Goal: Communication & Community: Answer question/provide support

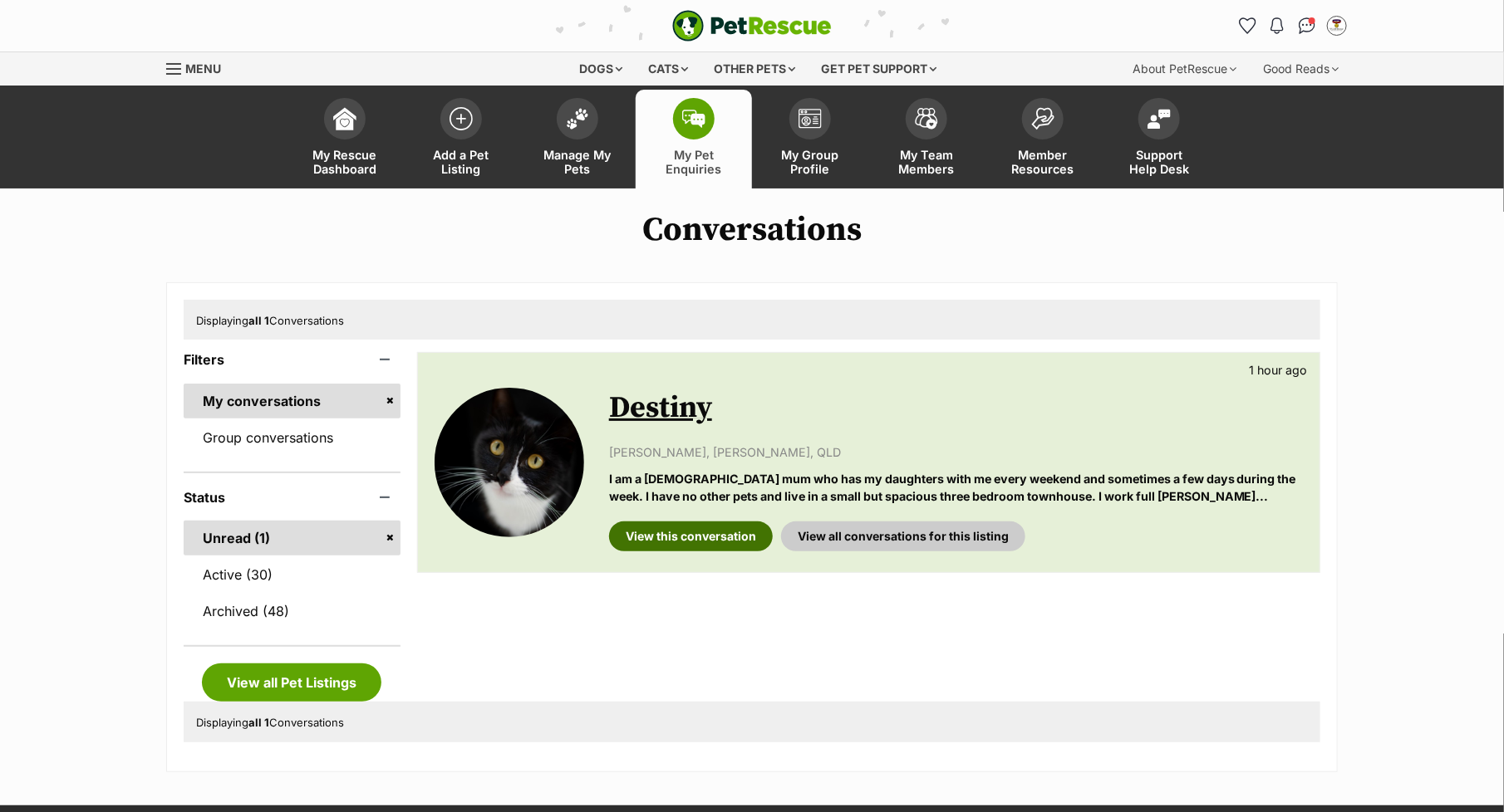
click at [711, 537] on link "View this conversation" at bounding box center [690, 536] width 164 height 30
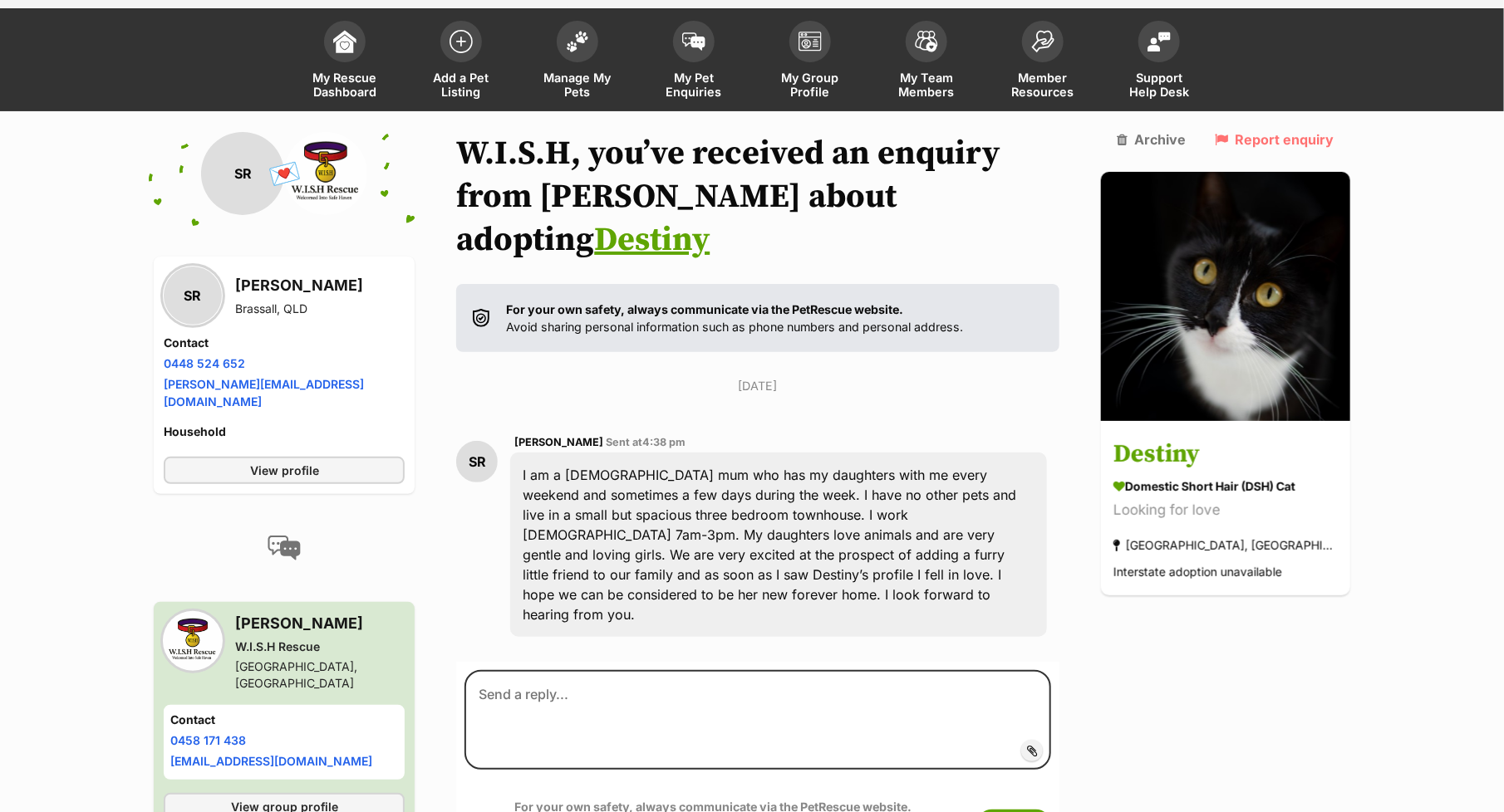
scroll to position [144, 0]
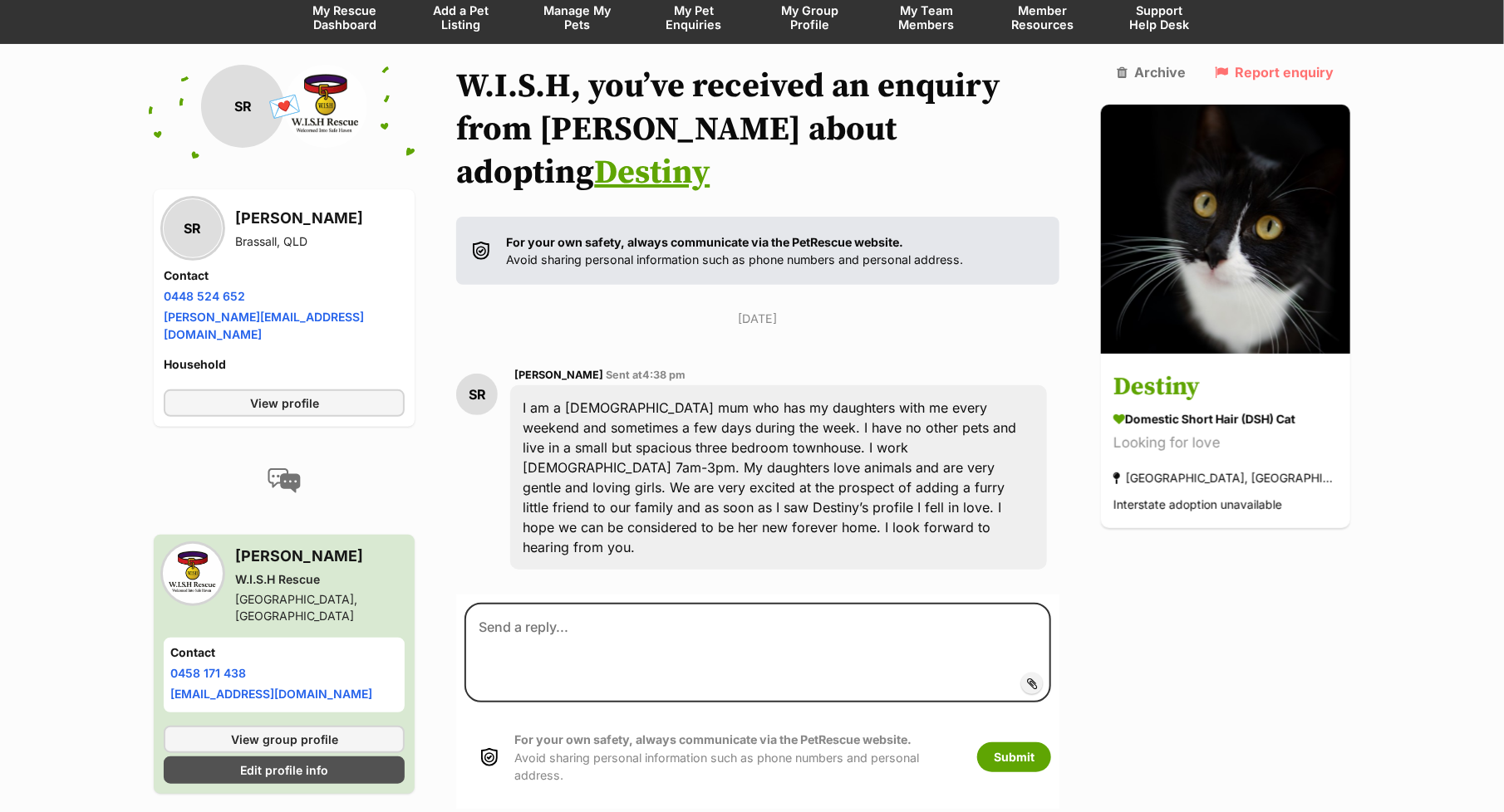
click at [698, 18] on span "My Pet Enquiries" at bounding box center [694, 18] width 75 height 28
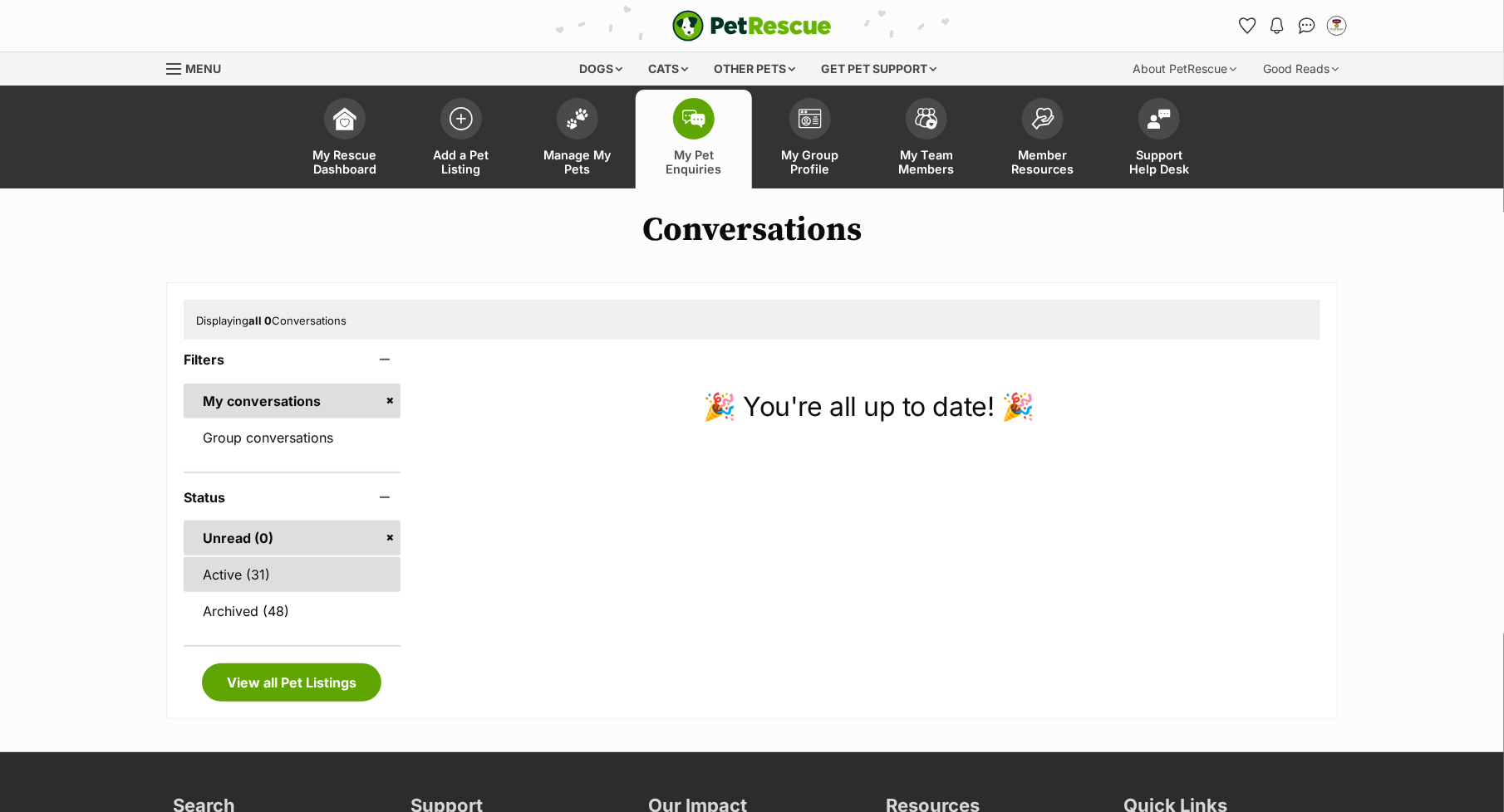
click at [243, 571] on link "Active (31)" at bounding box center [292, 574] width 217 height 35
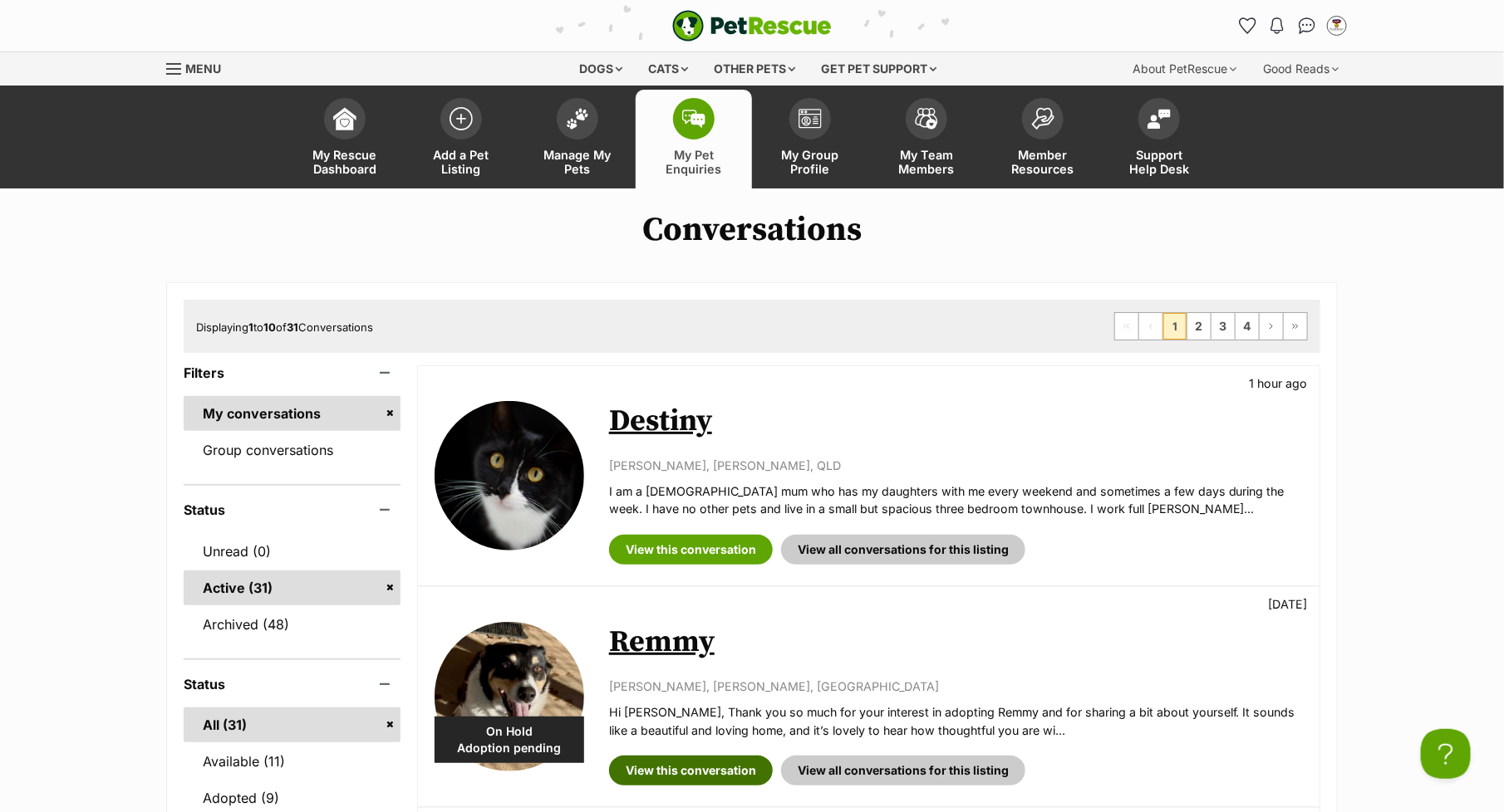
click at [699, 766] on link "View this conversation" at bounding box center [690, 771] width 164 height 30
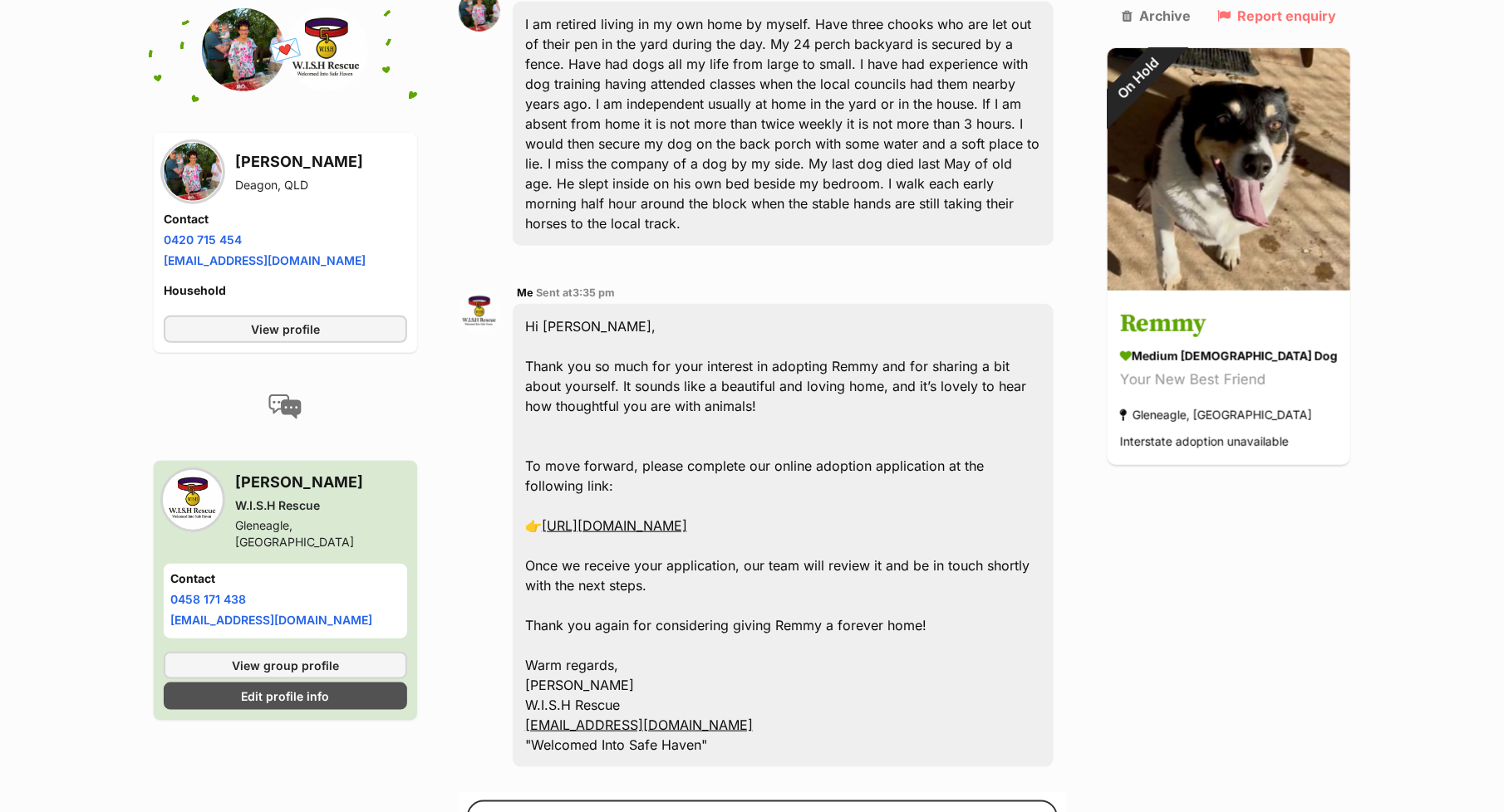
scroll to position [595, 0]
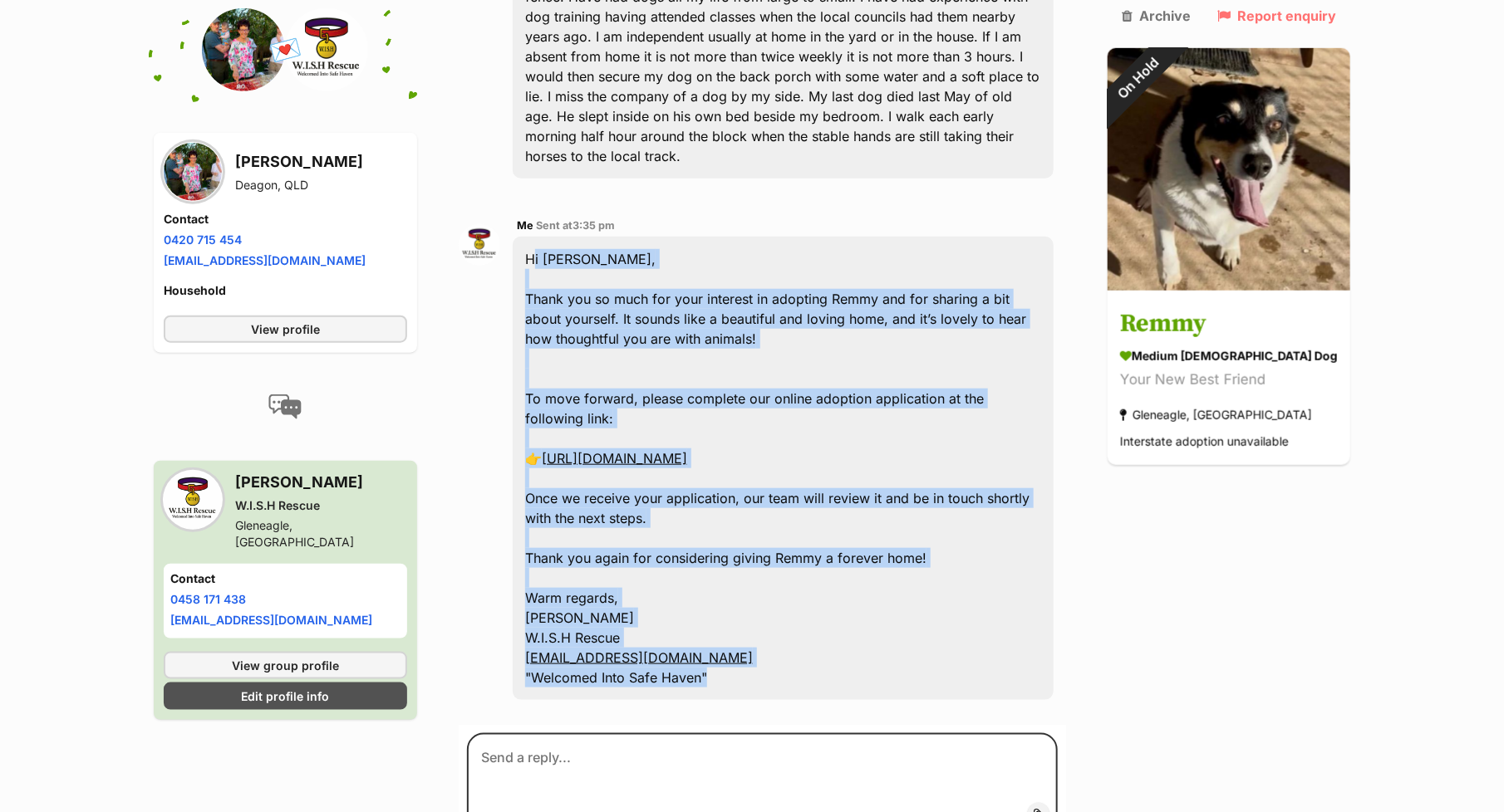
drag, startPoint x: 714, startPoint y: 633, endPoint x: 537, endPoint y: 199, distance: 468.7
click at [537, 236] on div "Hi [PERSON_NAME], Thank you so much for your interest in adopting Remmy and for…" at bounding box center [783, 468] width 541 height 463
copy div "Hi [PERSON_NAME], Thank you so much for your interest in adopting Remmy and for…"
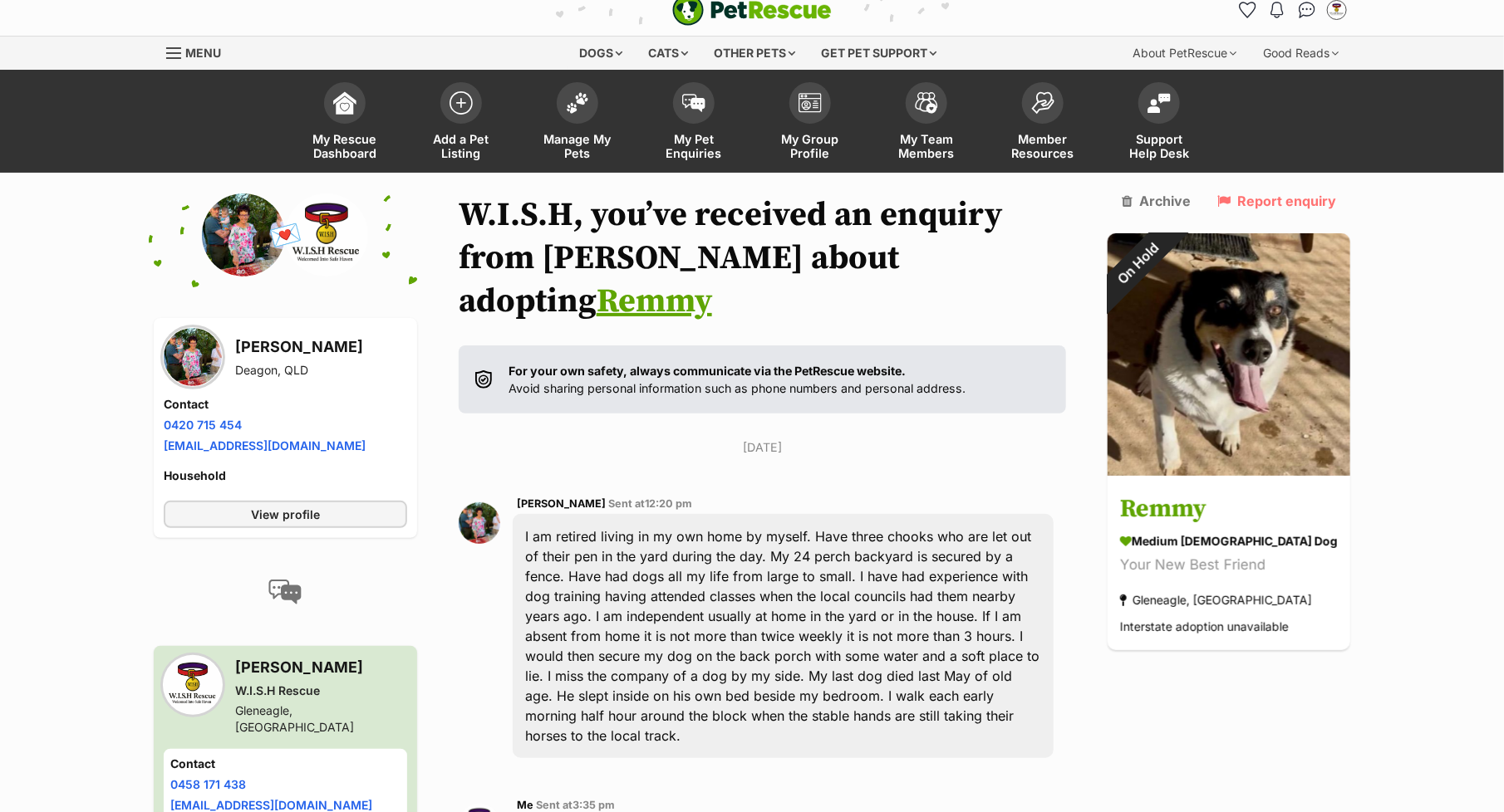
scroll to position [0, 0]
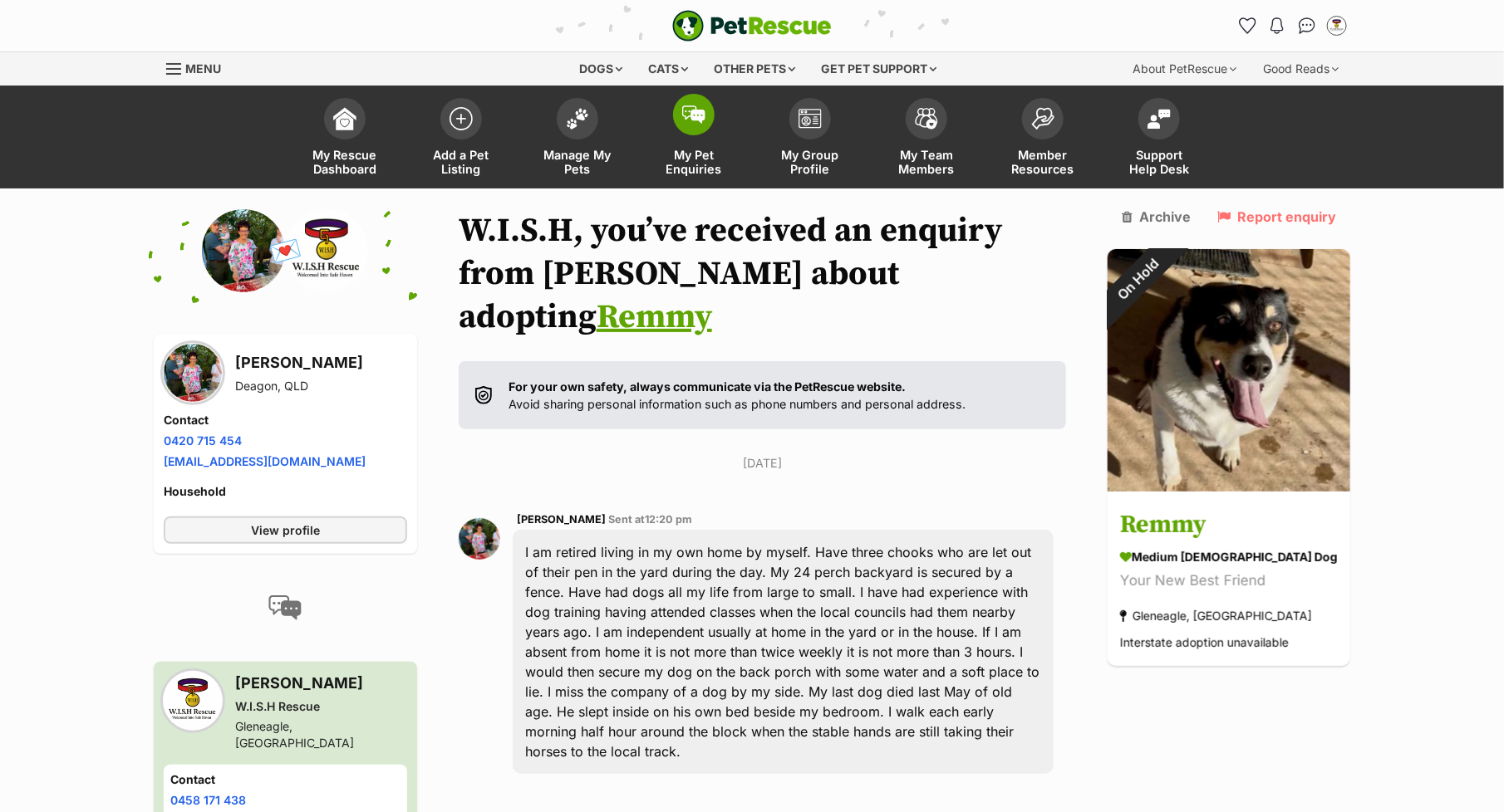
click at [697, 135] on link "My Pet Enquiries" at bounding box center [694, 139] width 116 height 98
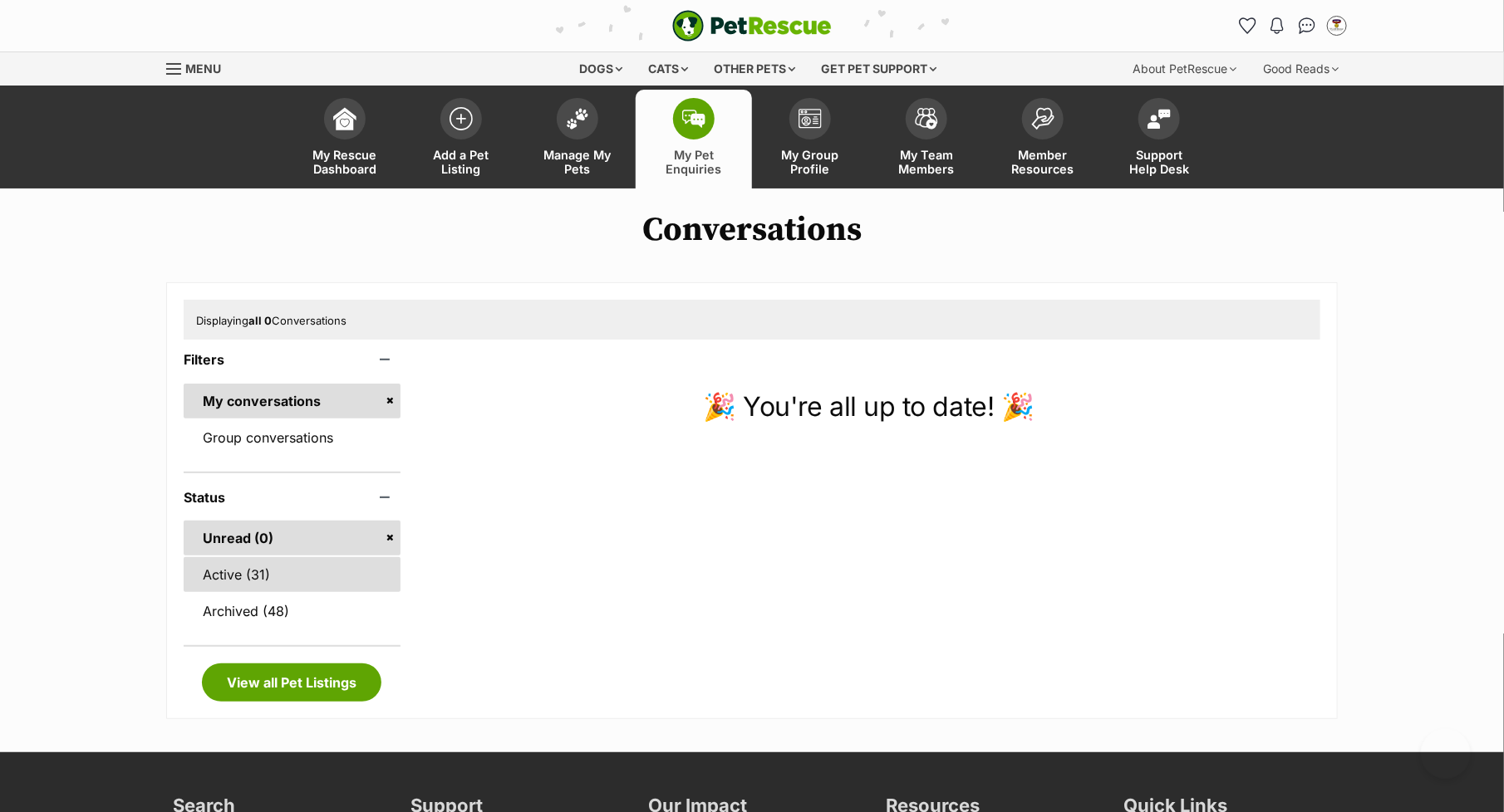
click at [247, 569] on link "Active (31)" at bounding box center [292, 574] width 217 height 35
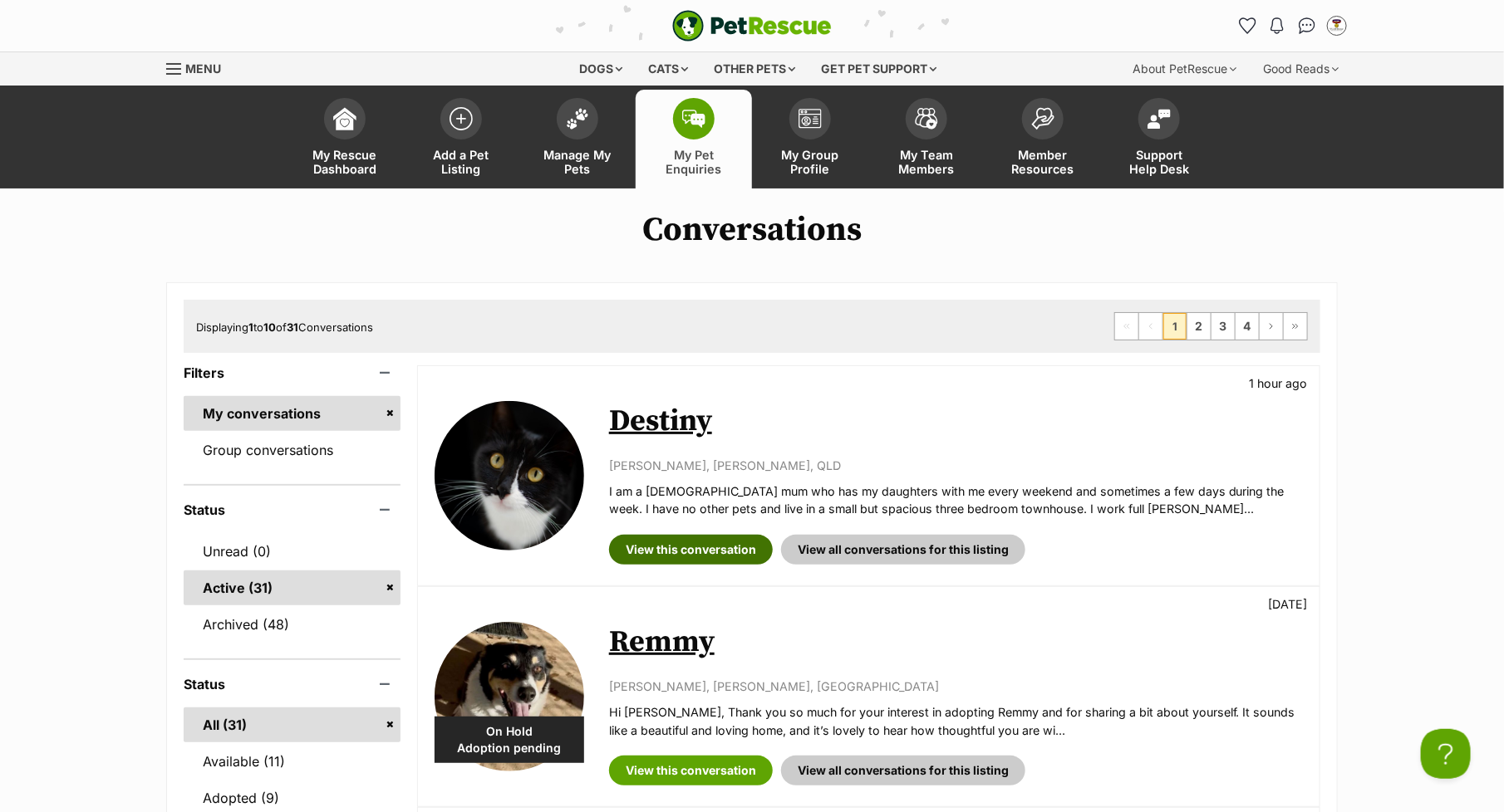
click at [702, 549] on link "View this conversation" at bounding box center [690, 550] width 164 height 30
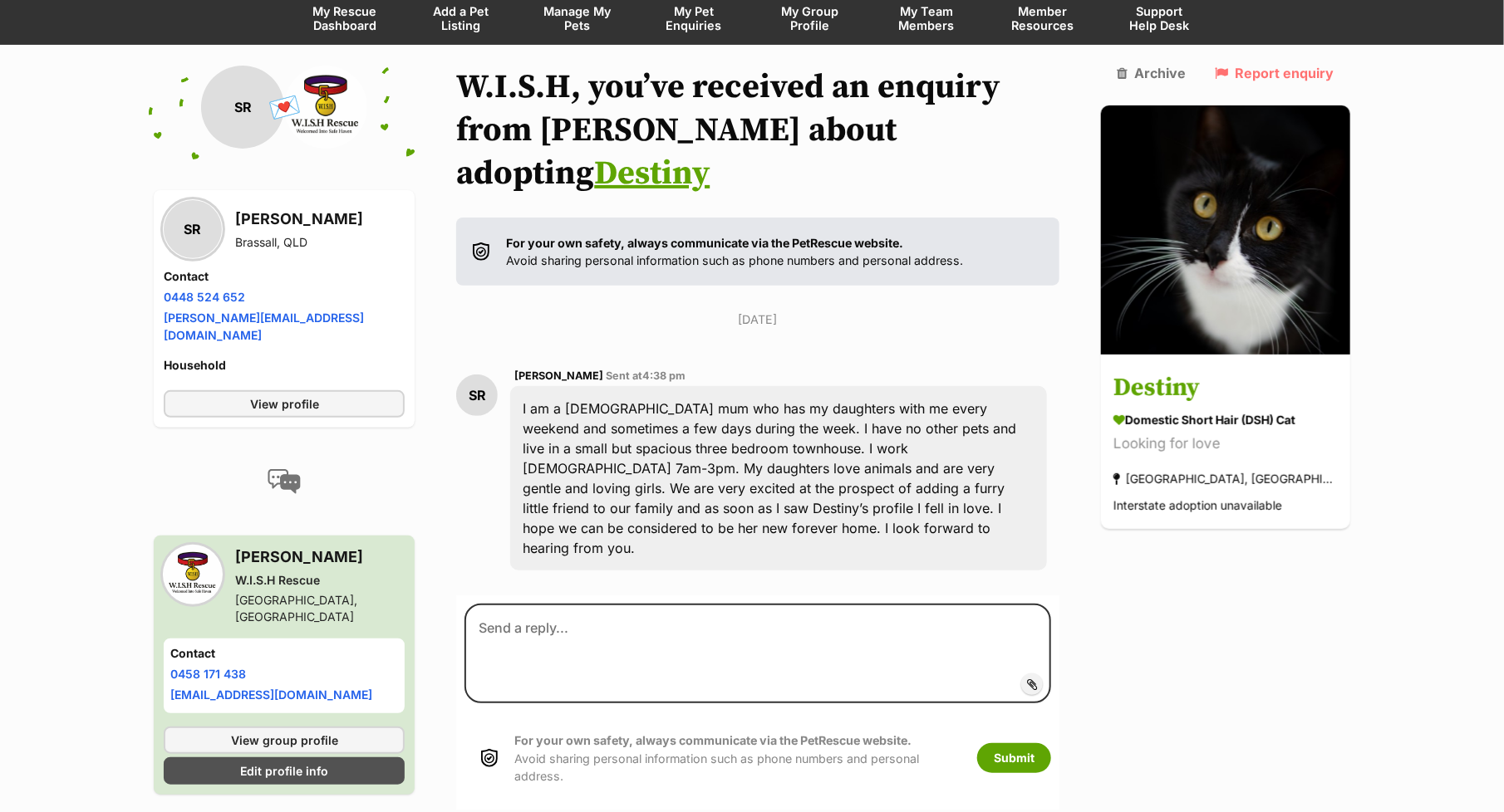
scroll to position [144, 0]
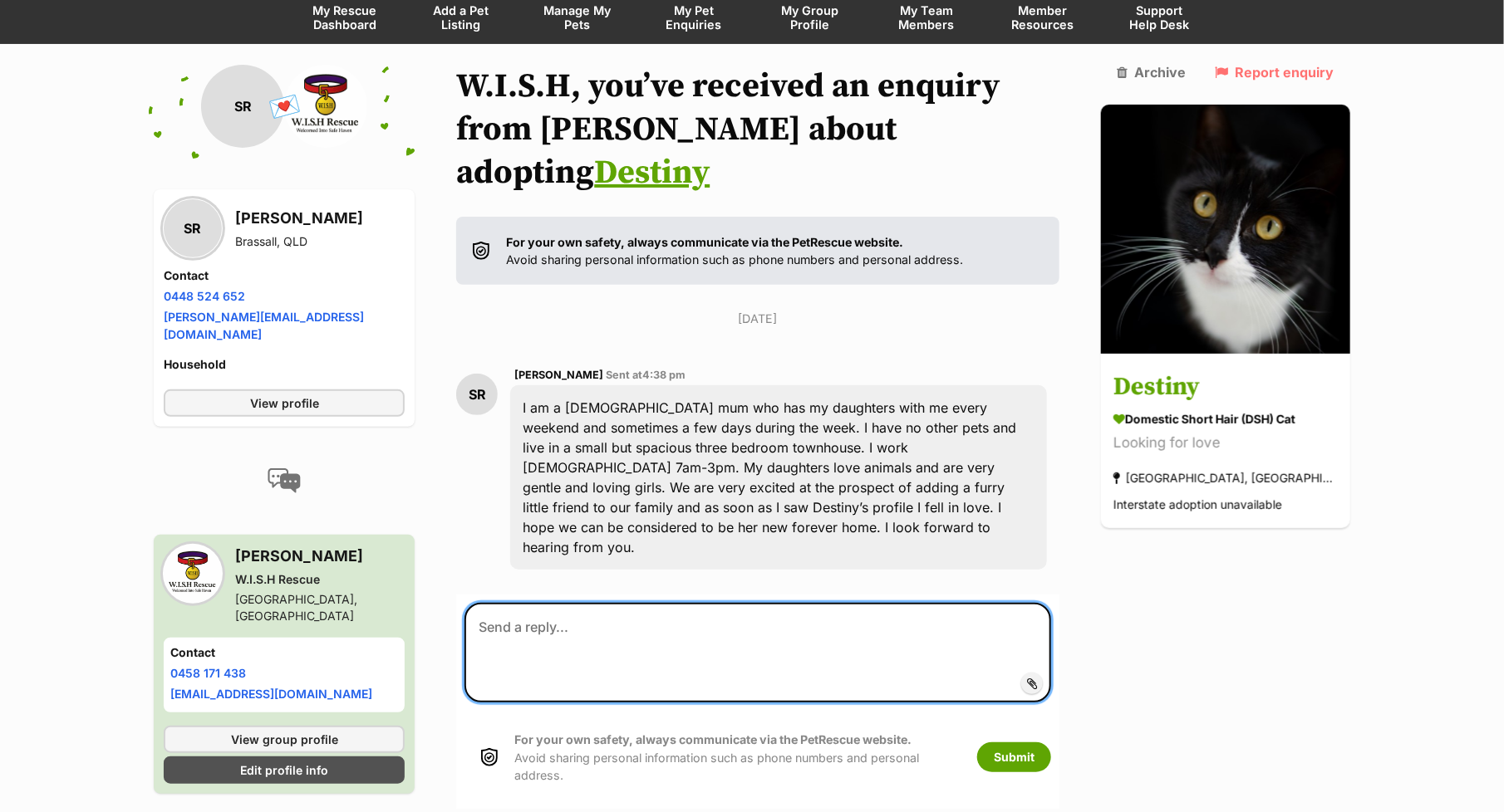
click at [513, 603] on textarea at bounding box center [757, 653] width 586 height 99
paste textarea "Hi [PERSON_NAME], Thank you so much for your interest in adopting Remmy and for…"
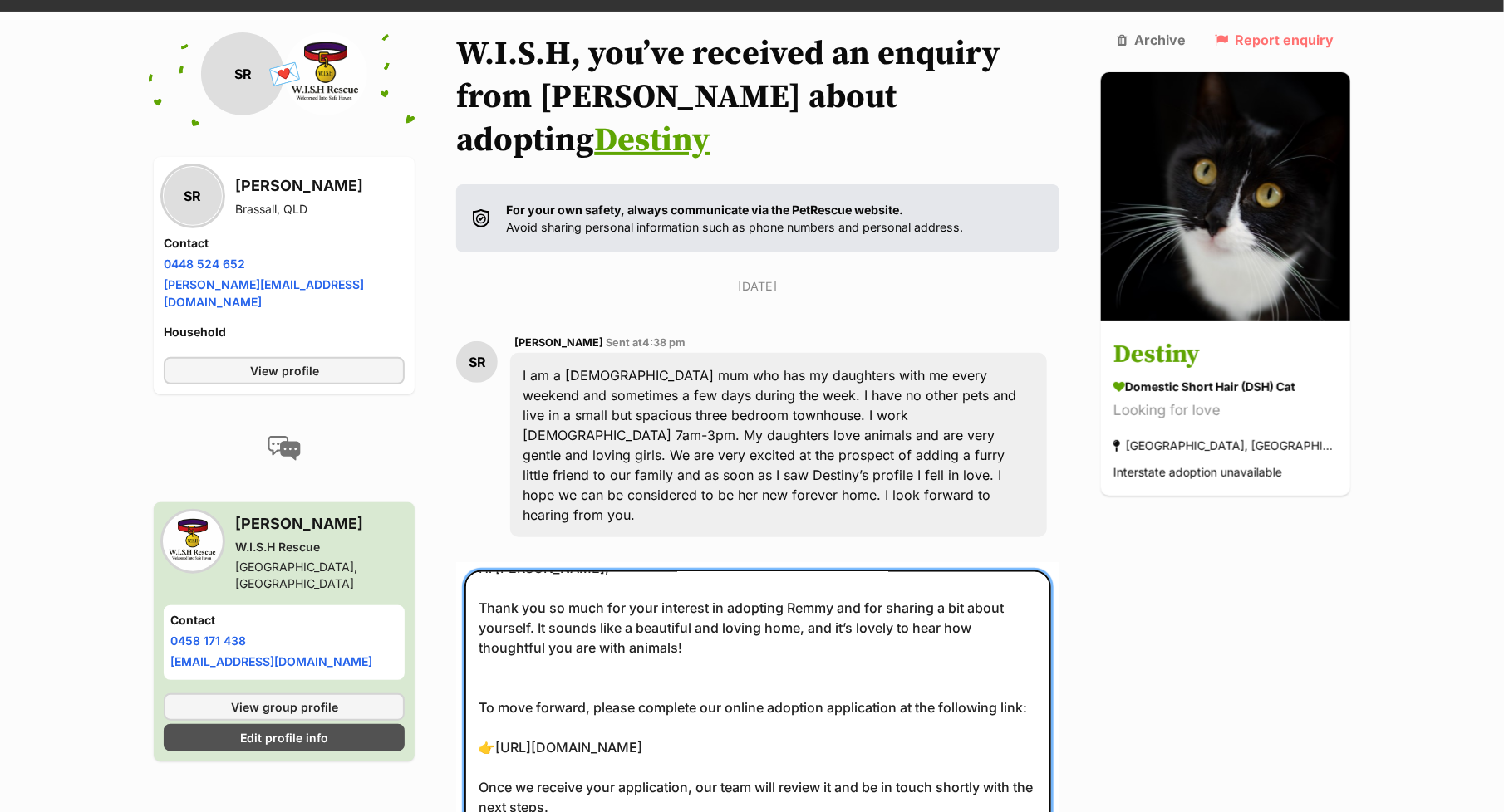
scroll to position [0, 0]
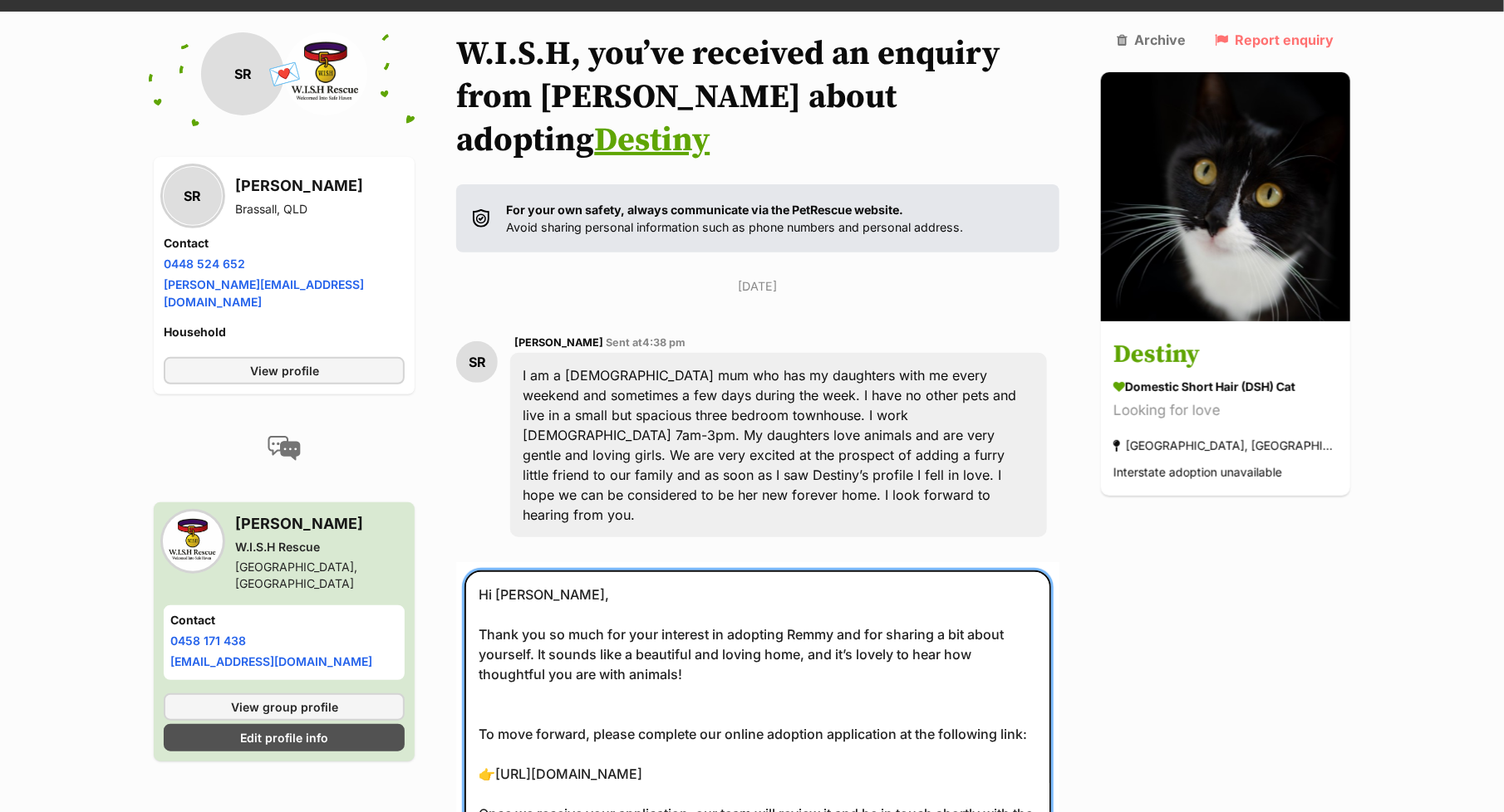
click at [844, 571] on textarea "Hi Mary, Thank you so much for your interest in adopting Remmy and for sharing …" at bounding box center [757, 733] width 586 height 324
click at [537, 571] on textarea "Hi Mary, Thank you so much for your interest in adopting Destiny and for sharin…" at bounding box center [757, 733] width 586 height 324
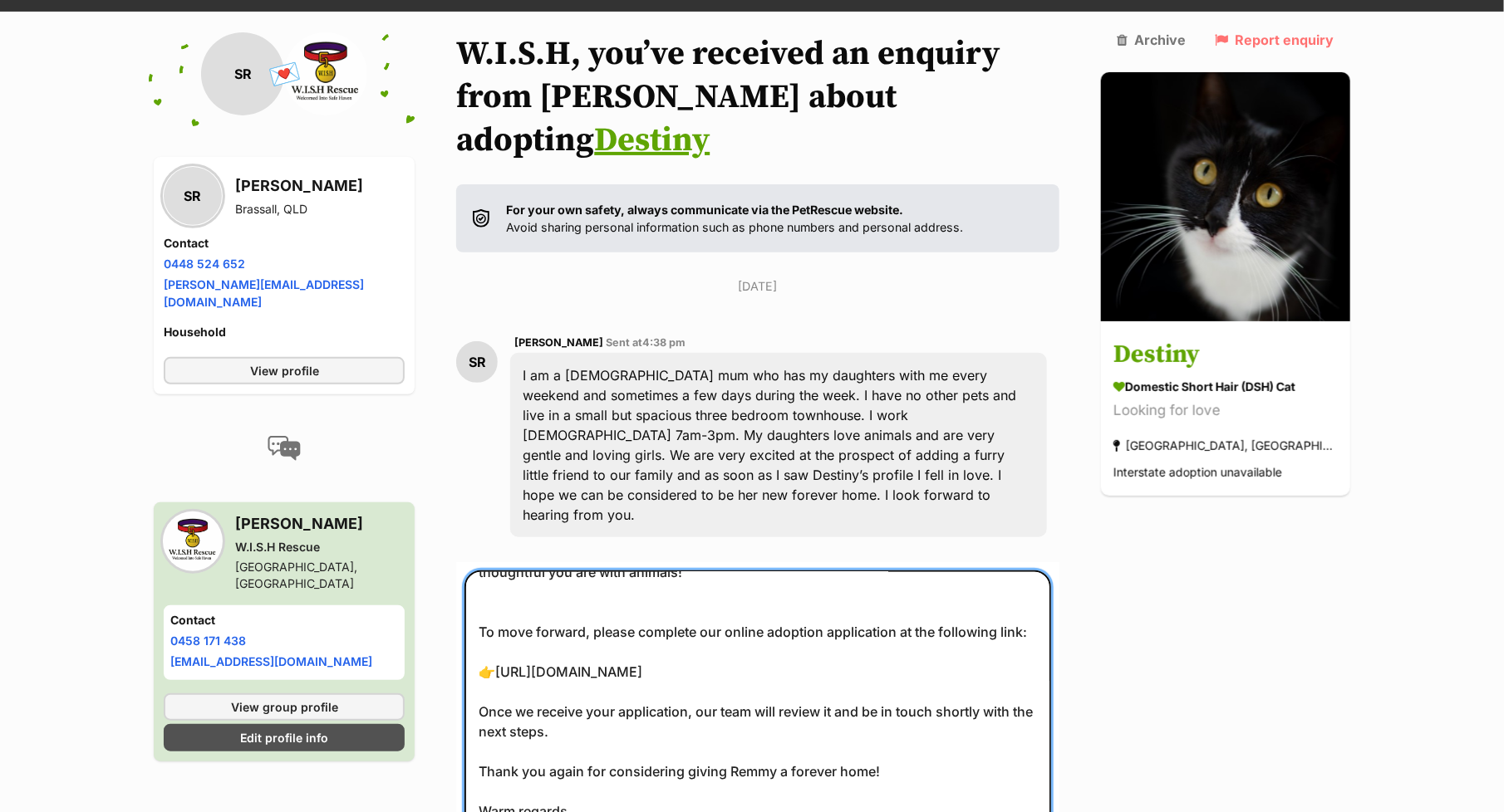
scroll to position [116, 0]
click at [789, 695] on textarea "Hi Sarah, Thank you so much for your interest in adopting Destiny and for shari…" at bounding box center [757, 733] width 586 height 324
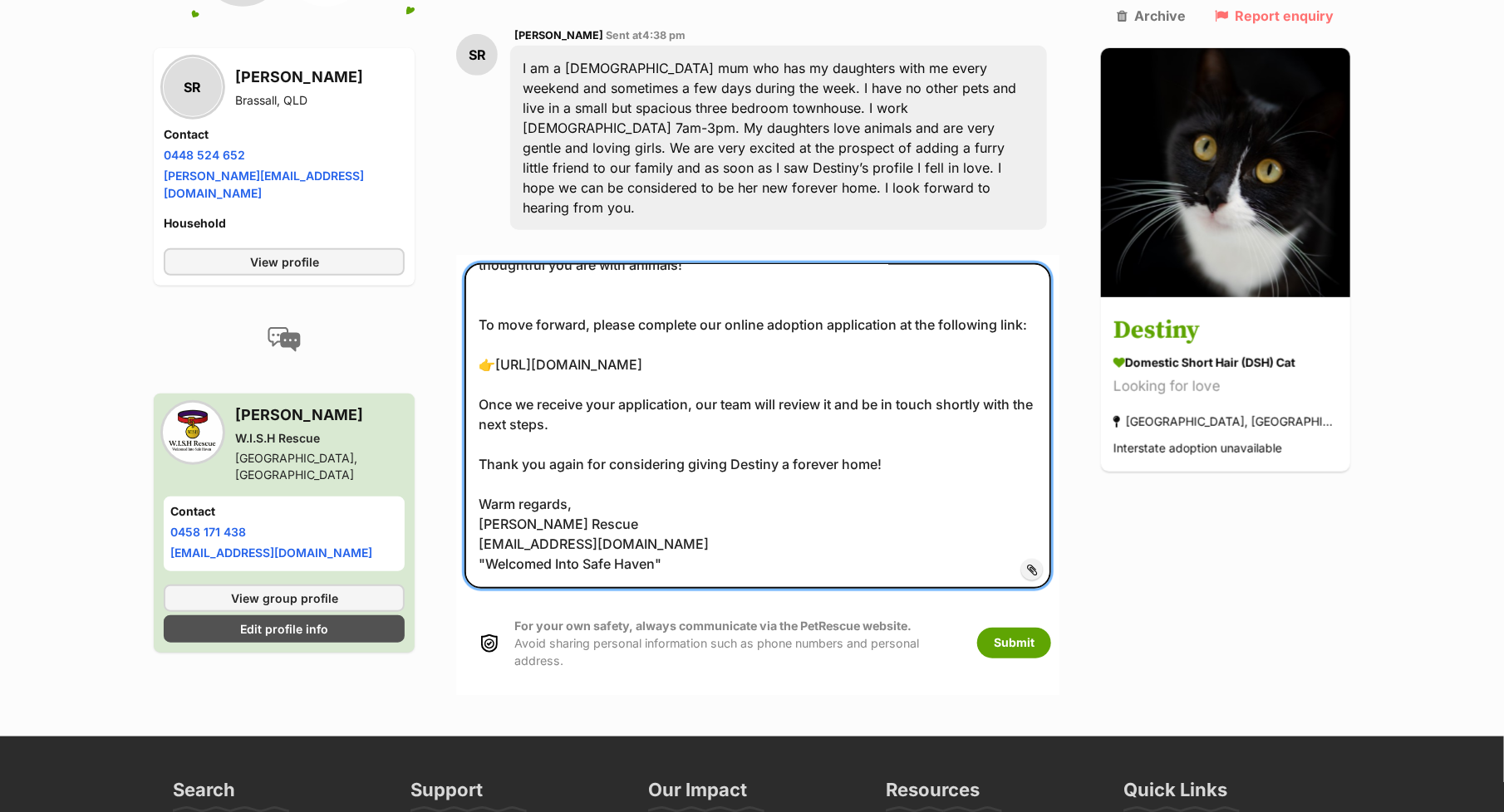
scroll to position [486, 0]
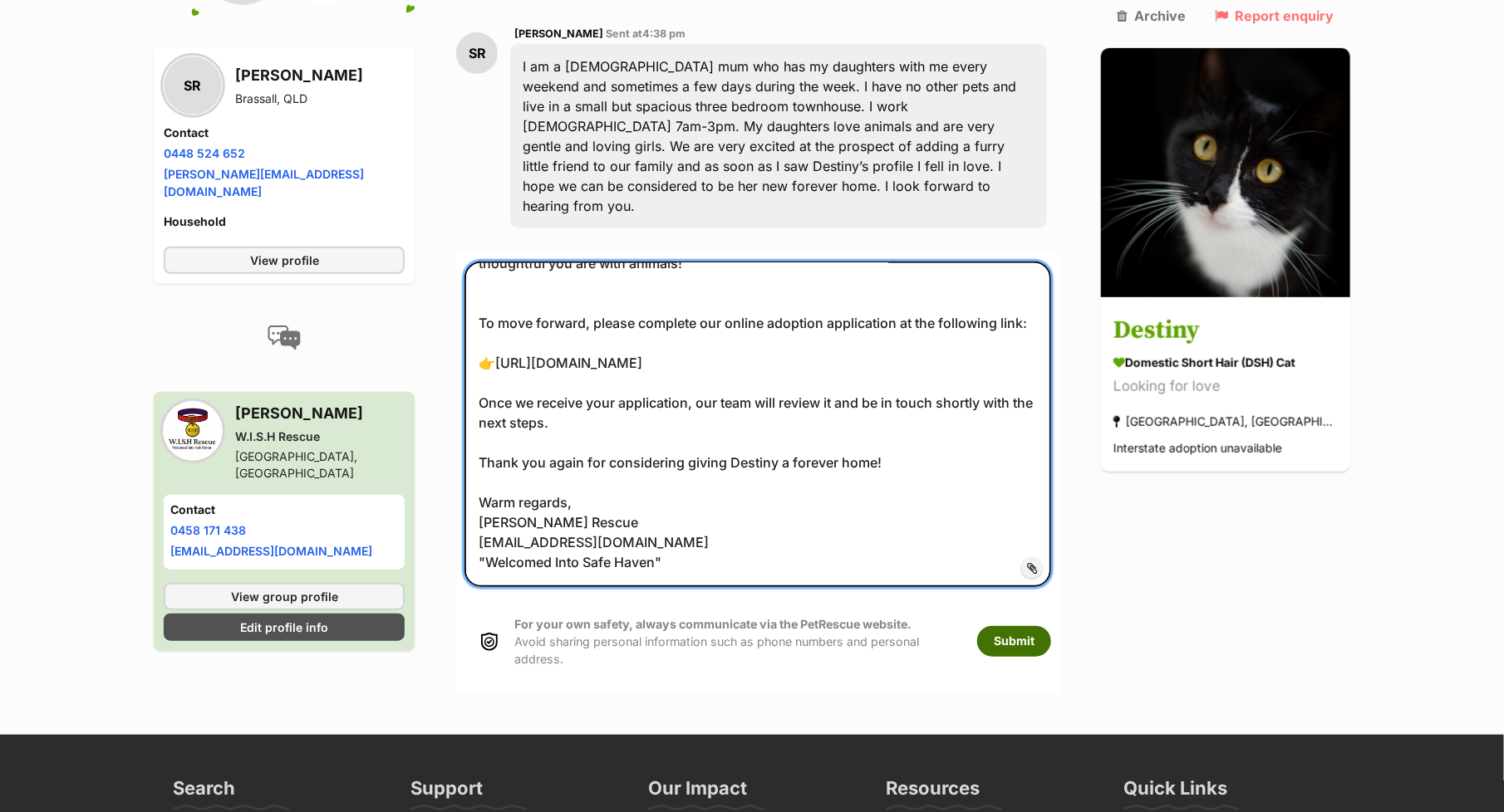
type textarea "Hi Sarah, Thank you so much for your interest in adopting Destiny and for shari…"
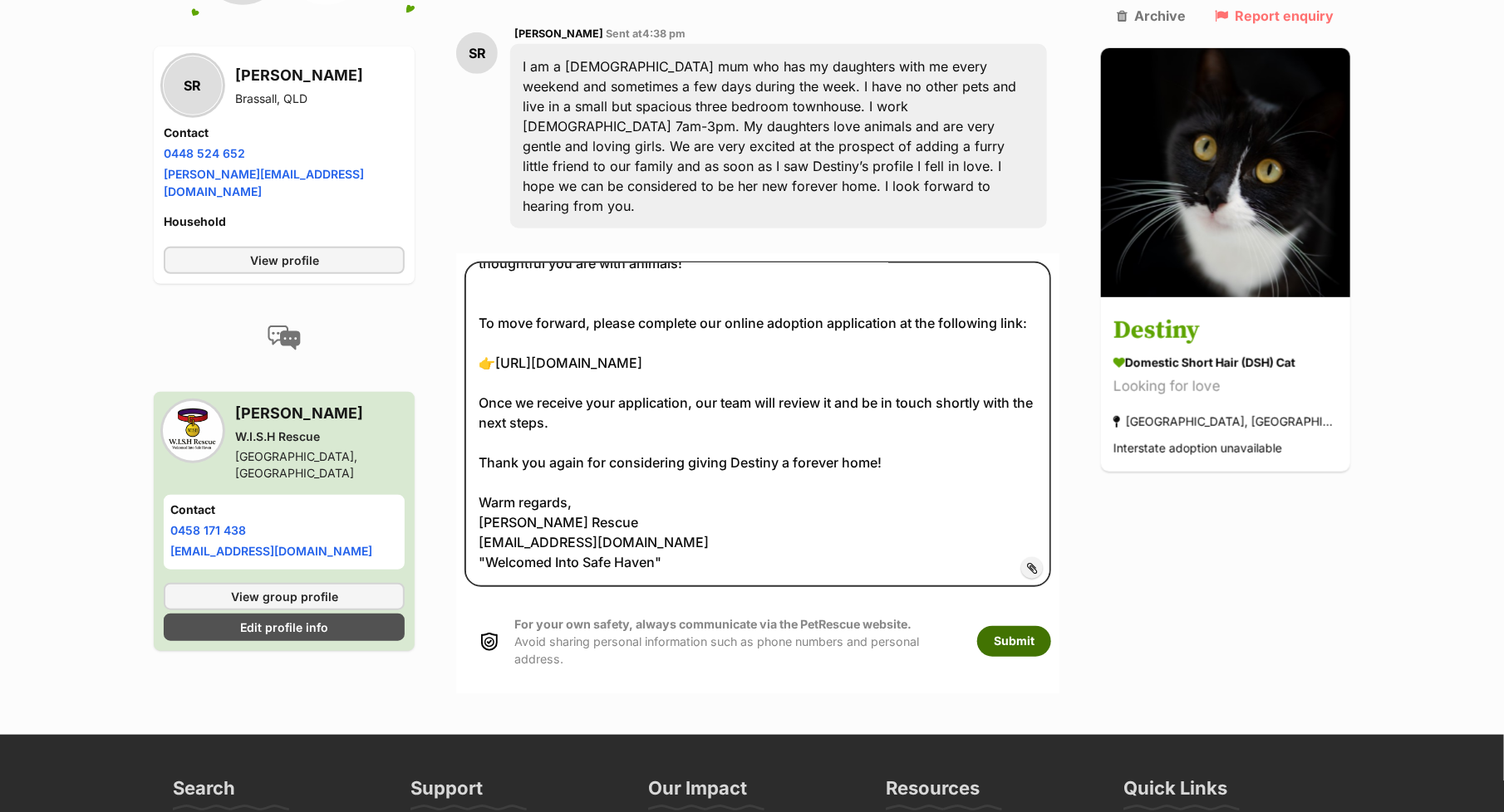
click at [1051, 626] on button "Submit" at bounding box center [1014, 641] width 74 height 30
